Goal: Navigation & Orientation: Go to known website

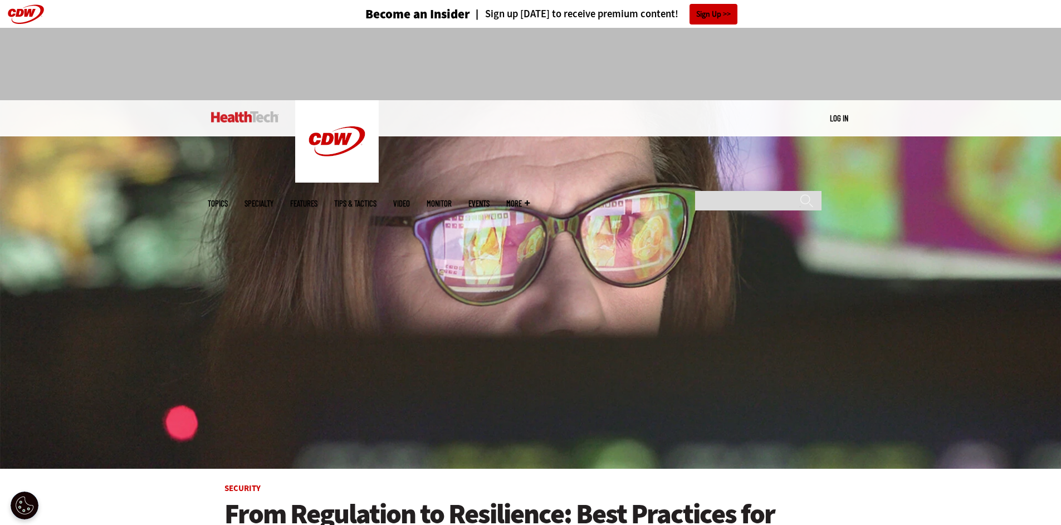
click at [839, 118] on link "Log in" at bounding box center [839, 118] width 18 height 10
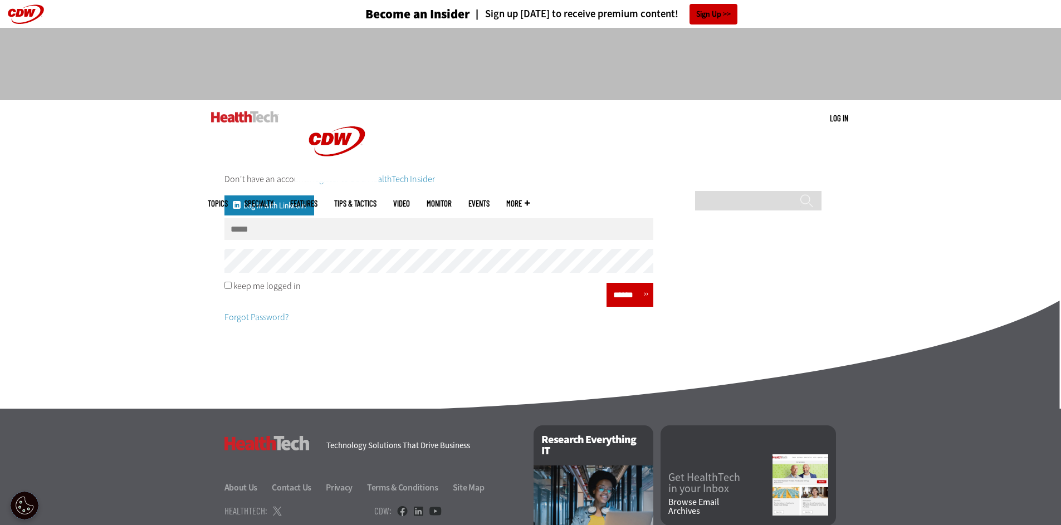
type input "**********"
